Goal: Information Seeking & Learning: Learn about a topic

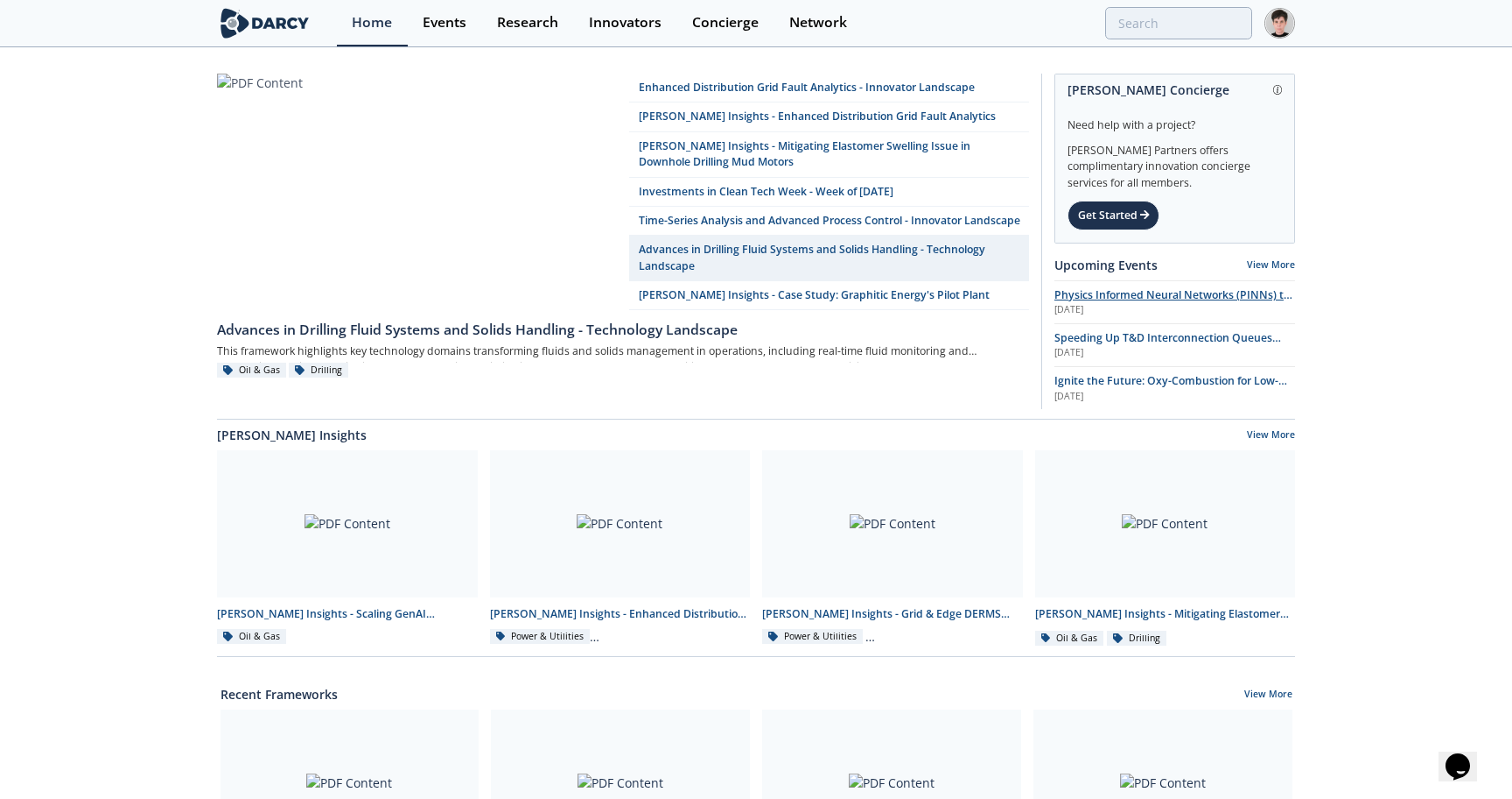
click at [1069, 294] on span "Physics Informed Neural Networks (PINNs) to Accelerate Subsurface Scenario Anal…" at bounding box center [1173, 302] width 238 height 31
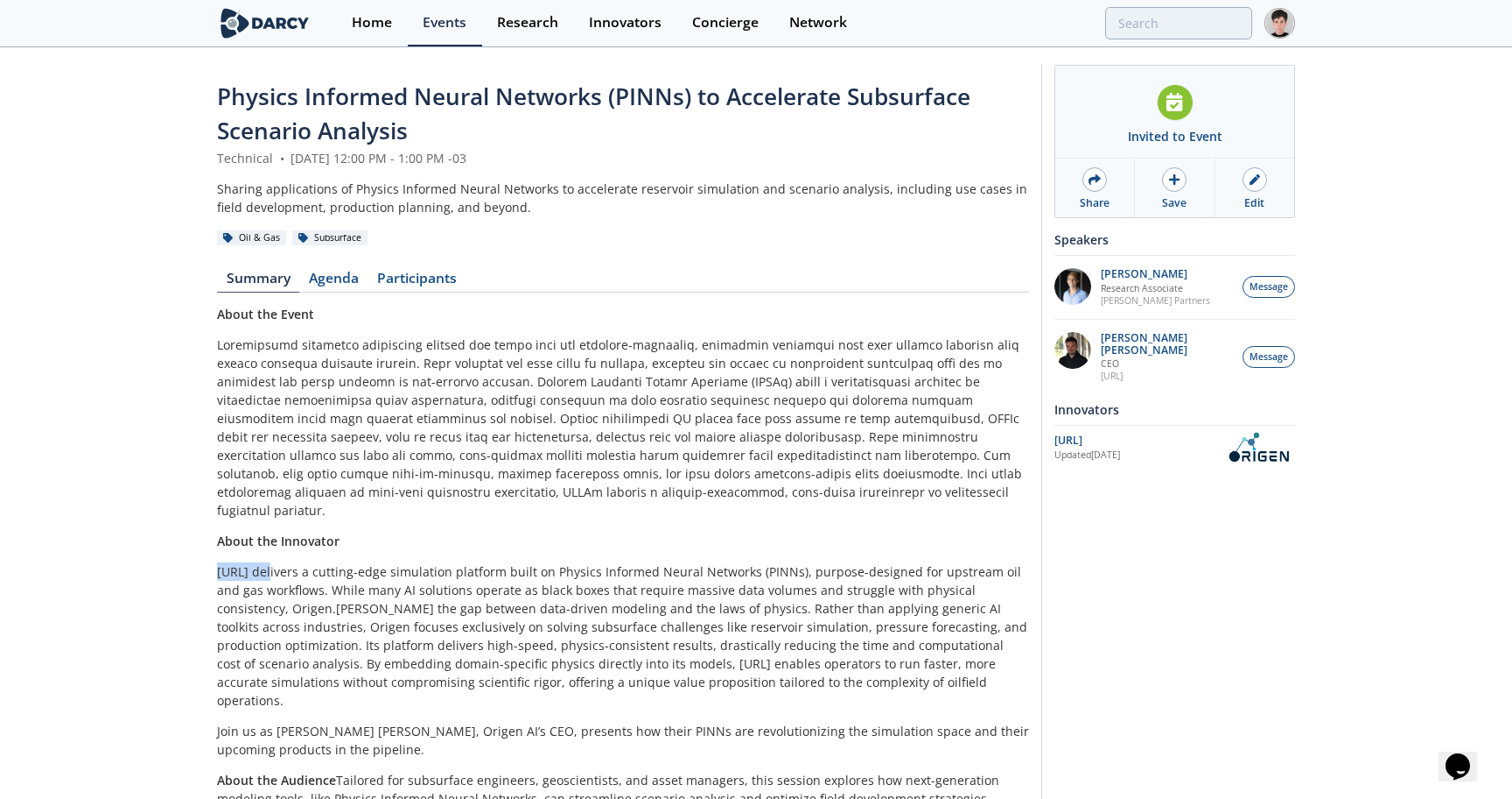
drag, startPoint x: 270, startPoint y: 554, endPoint x: 219, endPoint y: 553, distance: 51.0
click at [218, 562] on p "Origen.ai delivers a cutting-edge simulation platform built on Physics Informed…" at bounding box center [624, 635] width 812 height 147
copy p "Origen.ai"
click at [1140, 337] on p "Ruben Rodriguez Torrado" at bounding box center [1168, 343] width 133 height 24
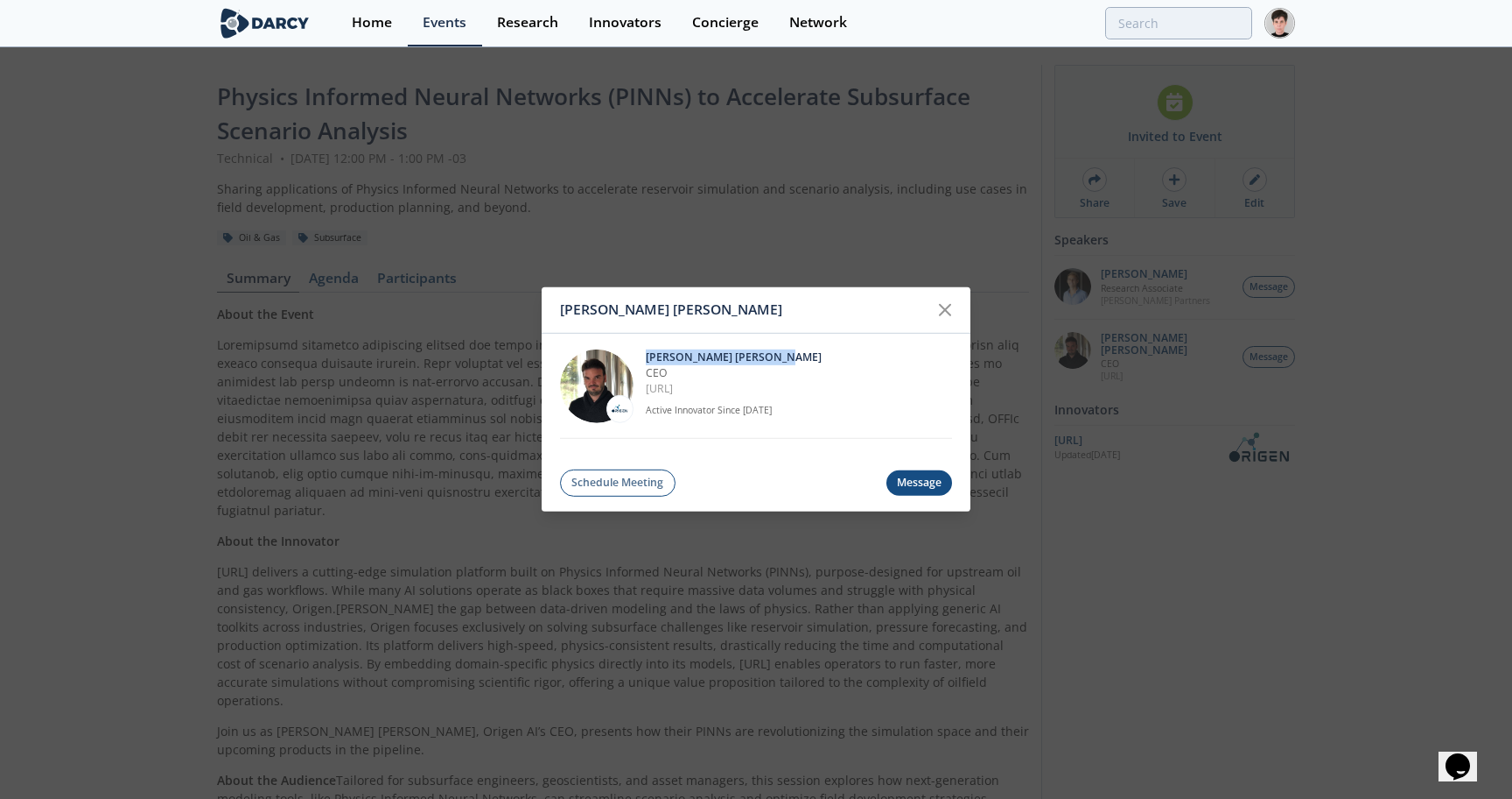
drag, startPoint x: 785, startPoint y: 356, endPoint x: 640, endPoint y: 356, distance: 145.0
click at [640, 355] on div "Ruben Rodriguez Torrado CEO OriGen.AI Active Innovator Since Mar. 2022" at bounding box center [756, 386] width 392 height 106
copy p "Ruben Rodriguez Torrado"
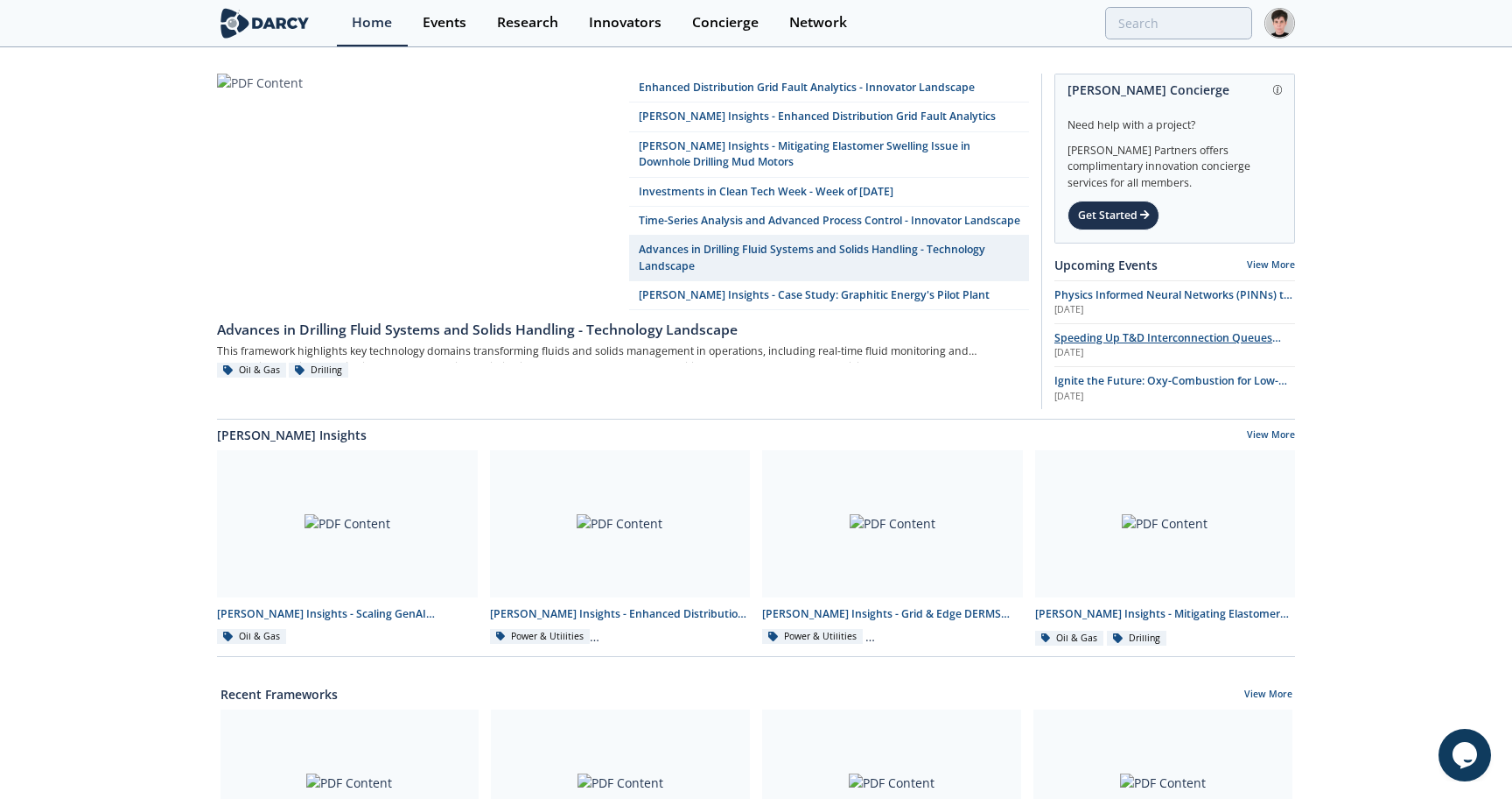
click at [1107, 340] on span "Speeding Up T&D Interconnection Queues with Enhanced Software Solutions" at bounding box center [1168, 345] width 227 height 31
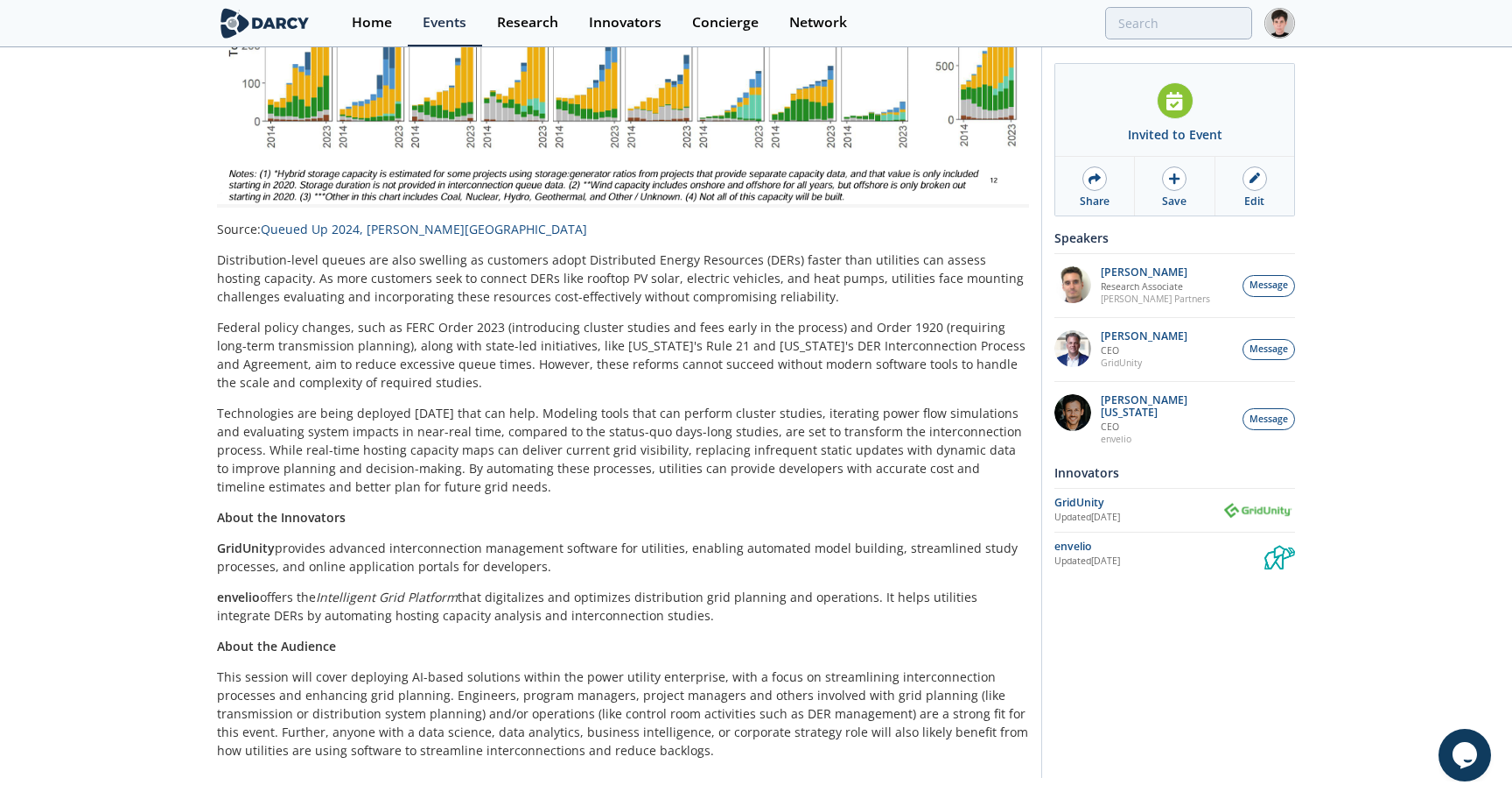
scroll to position [718, 0]
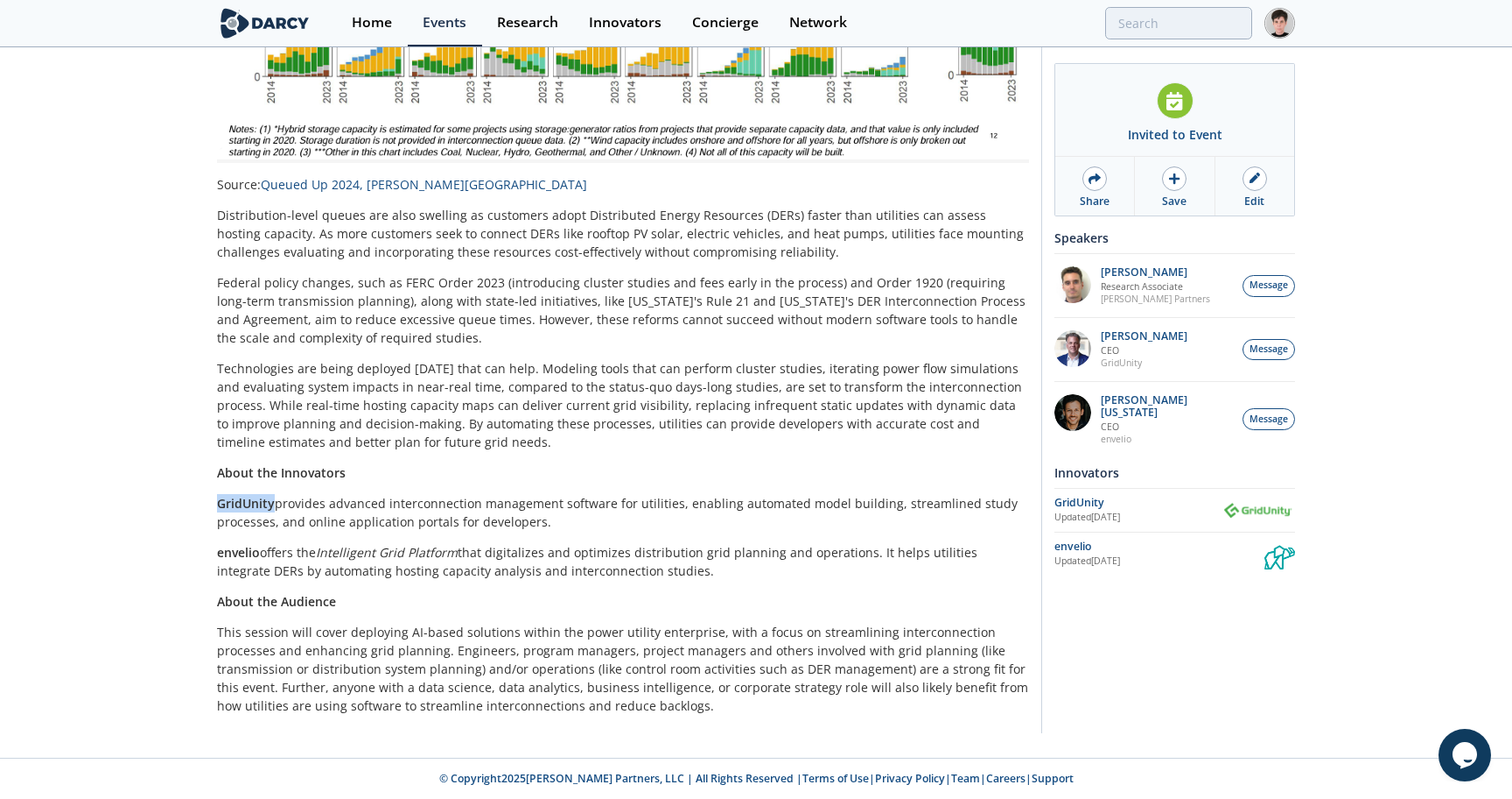
drag, startPoint x: 272, startPoint y: 504, endPoint x: 212, endPoint y: 505, distance: 60.0
click at [212, 505] on div "Speeding Up T&D Interconnection Queues with Enhanced Software Solutions Technic…" at bounding box center [756, 44] width 1512 height 1426
copy strong "GridUnity"
click at [240, 553] on strong "envelio" at bounding box center [239, 552] width 43 height 17
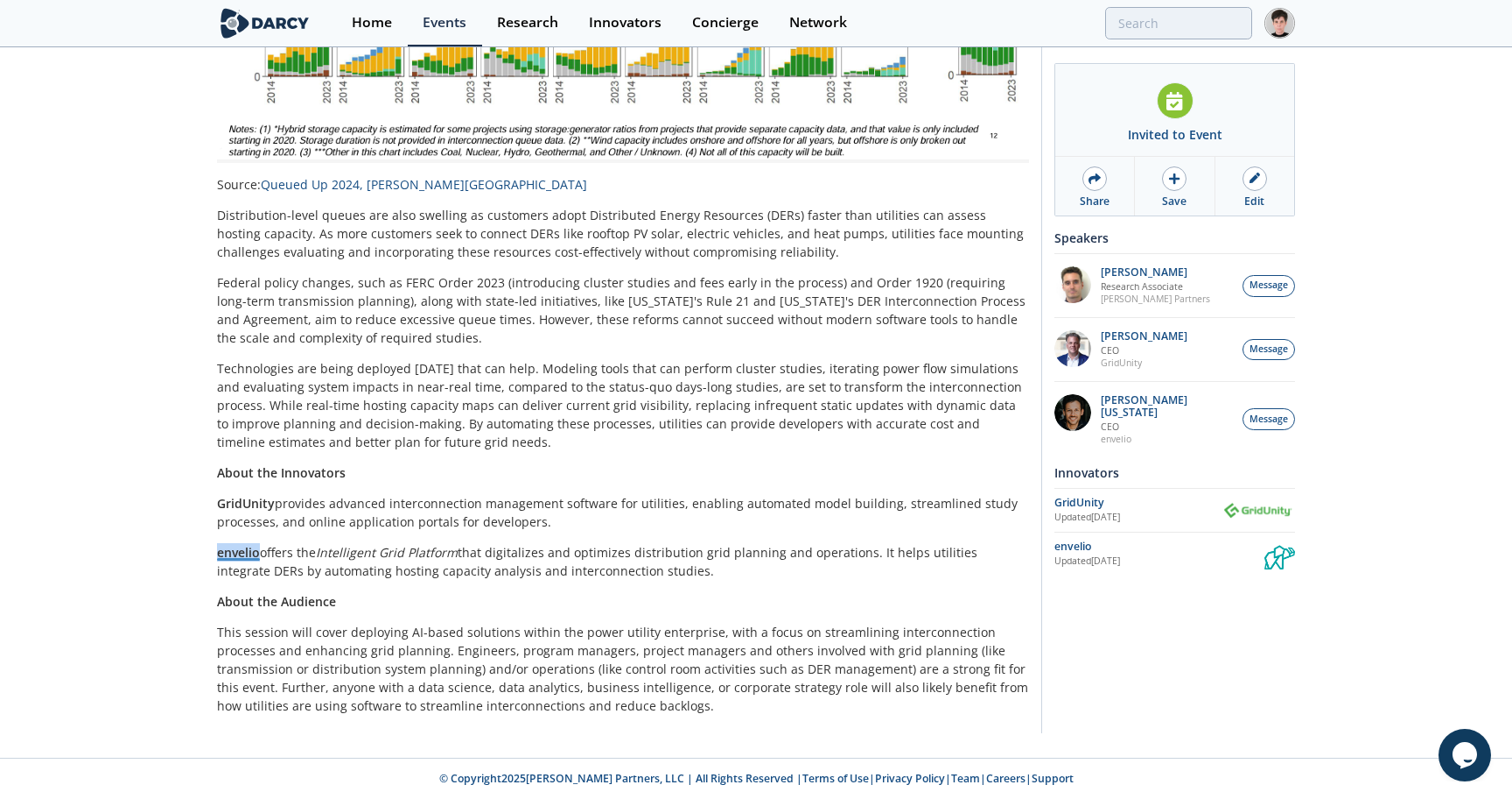
copy strong "envelio"
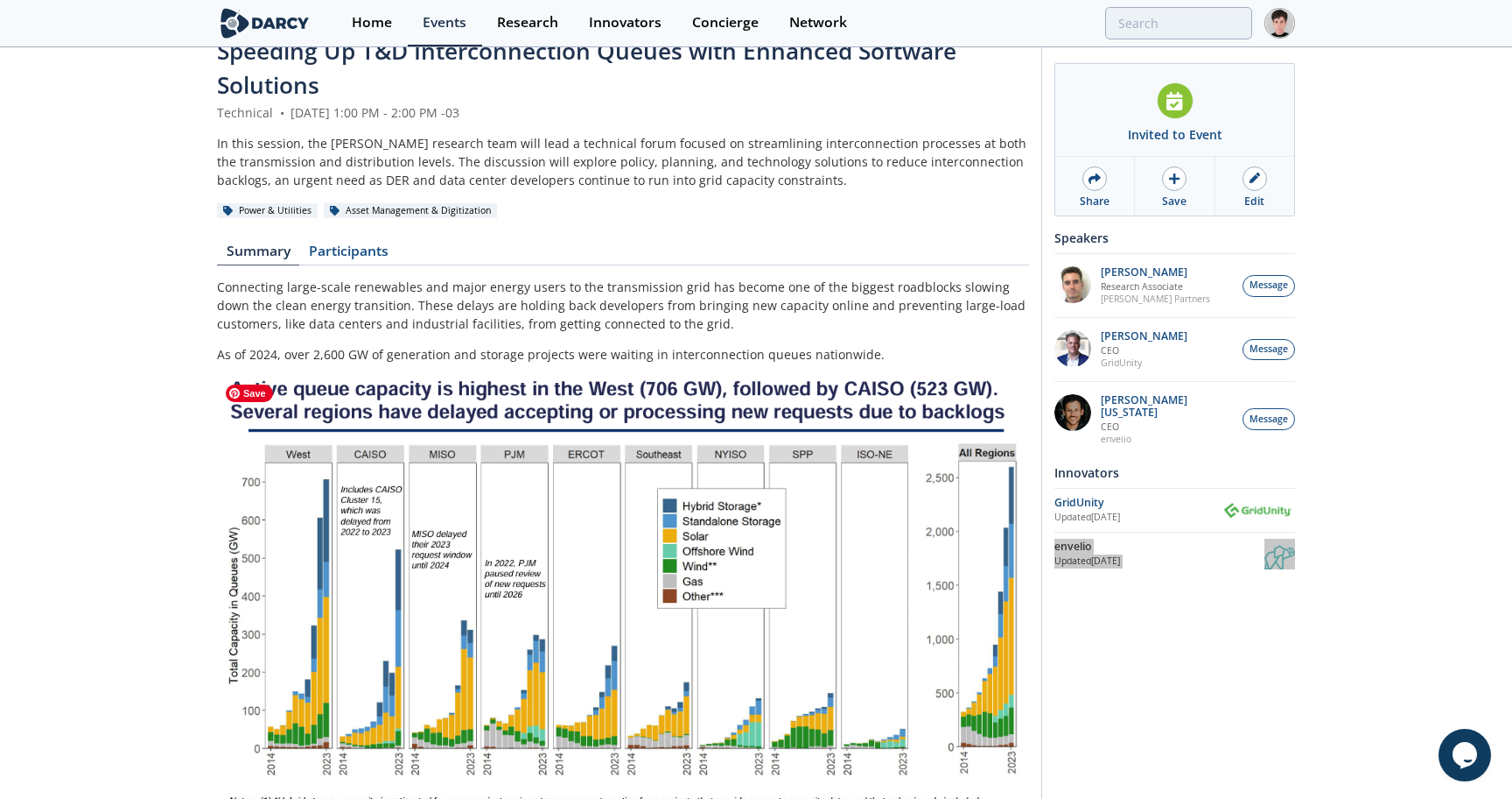
scroll to position [0, 0]
